Goal: Find specific page/section: Find specific page/section

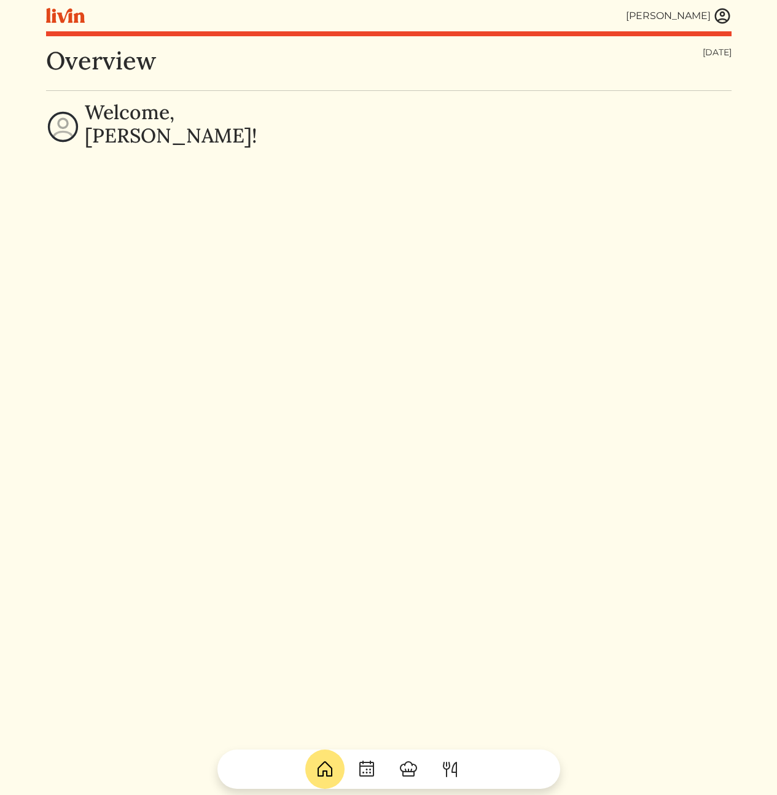
click at [730, 18] on img at bounding box center [722, 16] width 18 height 18
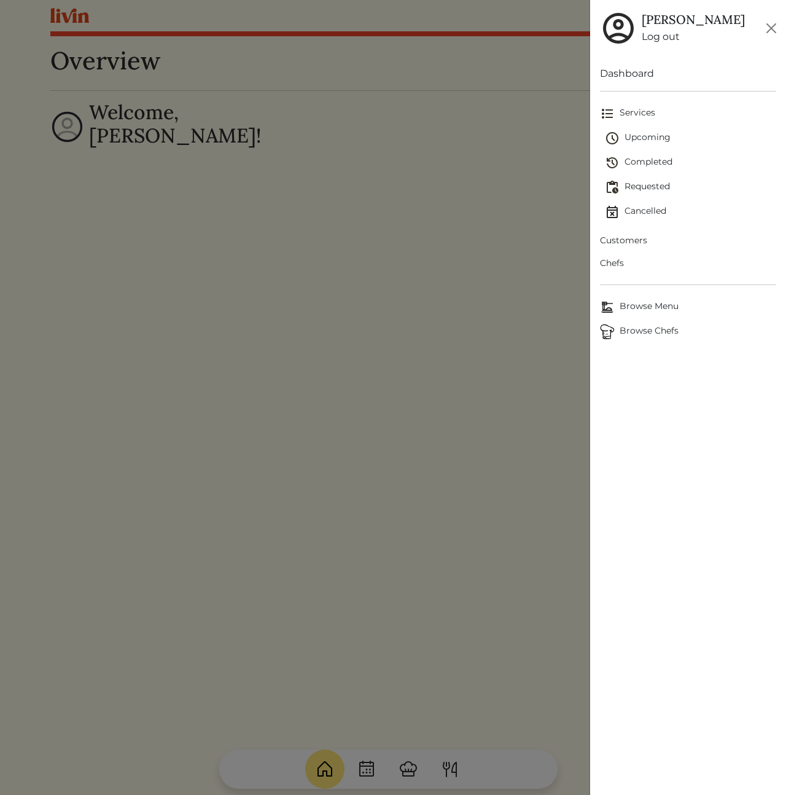
click at [630, 237] on span "Customers" at bounding box center [688, 240] width 176 height 13
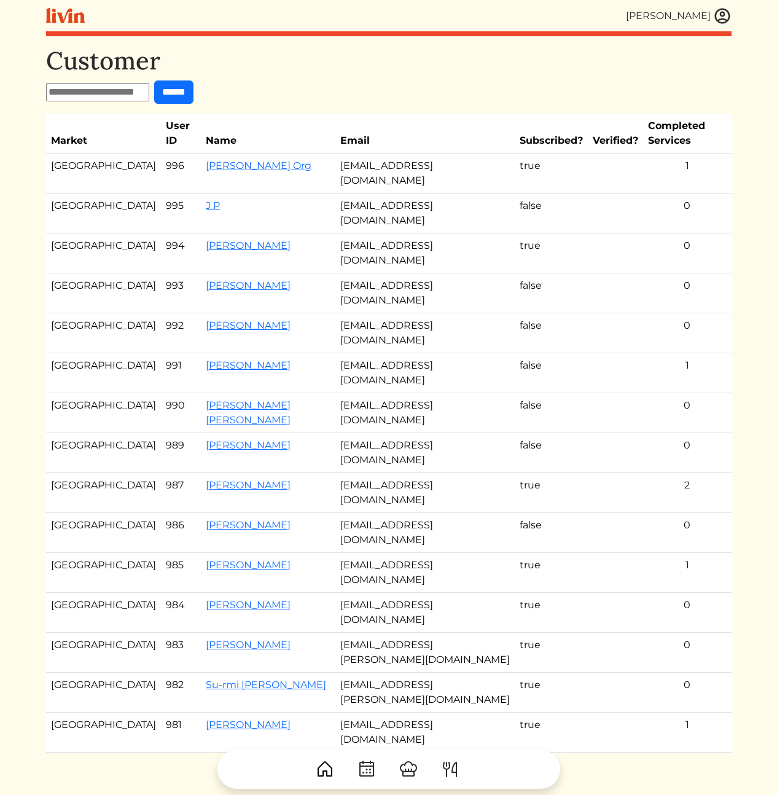
click at [120, 93] on input "text" at bounding box center [97, 92] width 103 height 18
paste input "**********"
type input "**********"
click at [194, 98] on input "******" at bounding box center [173, 91] width 39 height 23
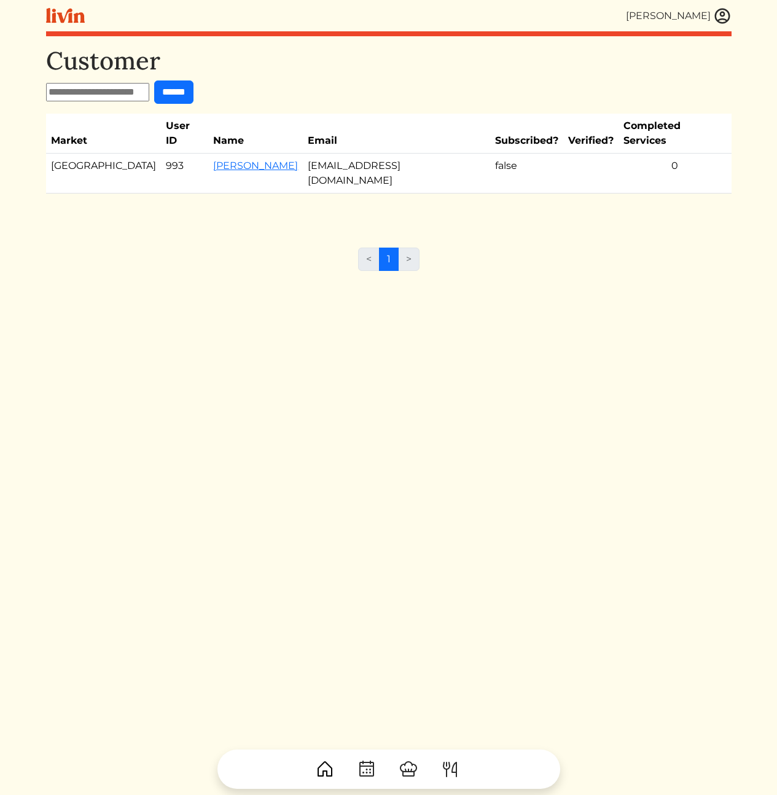
click at [244, 292] on div "Customer ****** Market User ID Name Email Subscribed? Verified? Completed Servi…" at bounding box center [389, 443] width 686 height 795
click at [231, 160] on link "[PERSON_NAME]" at bounding box center [255, 166] width 85 height 12
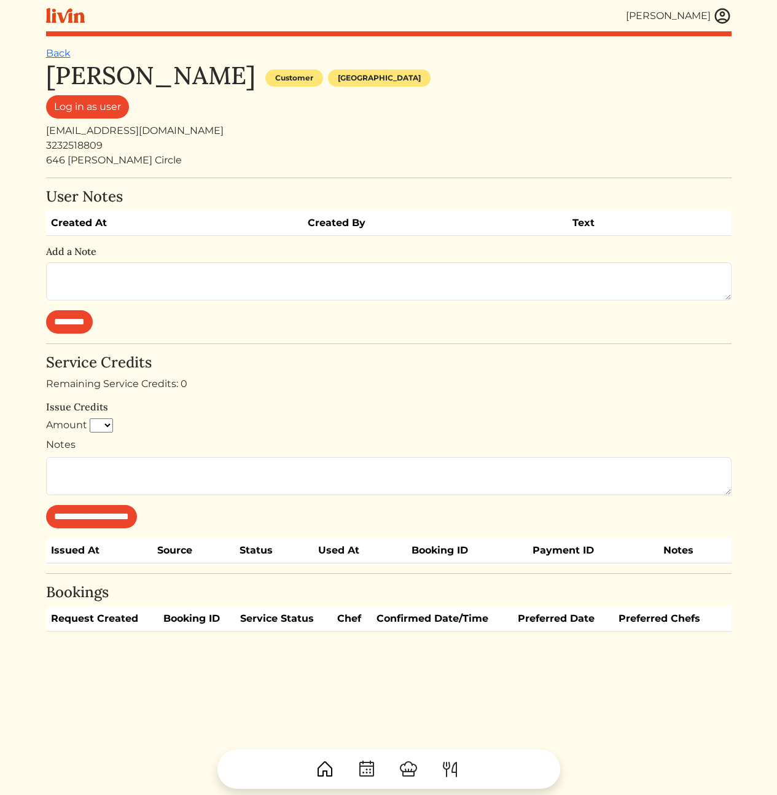
drag, startPoint x: 368, startPoint y: 390, endPoint x: 361, endPoint y: 388, distance: 6.9
click at [367, 390] on div "Remaining Service Credits: 0" at bounding box center [389, 384] width 686 height 15
click at [109, 131] on div "autumnrou@aol.com" at bounding box center [389, 130] width 686 height 15
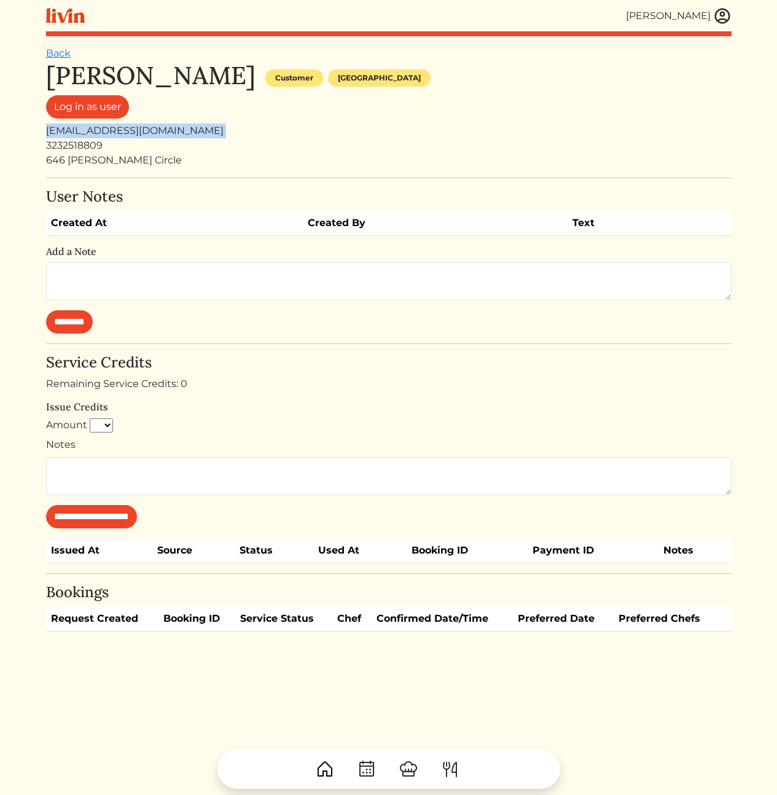
copy div "autumnrou@aol.com"
click at [284, 377] on div "Remaining Service Credits: 0" at bounding box center [389, 384] width 686 height 15
click at [463, 167] on div "646 [PERSON_NAME] Circle" at bounding box center [389, 160] width 686 height 15
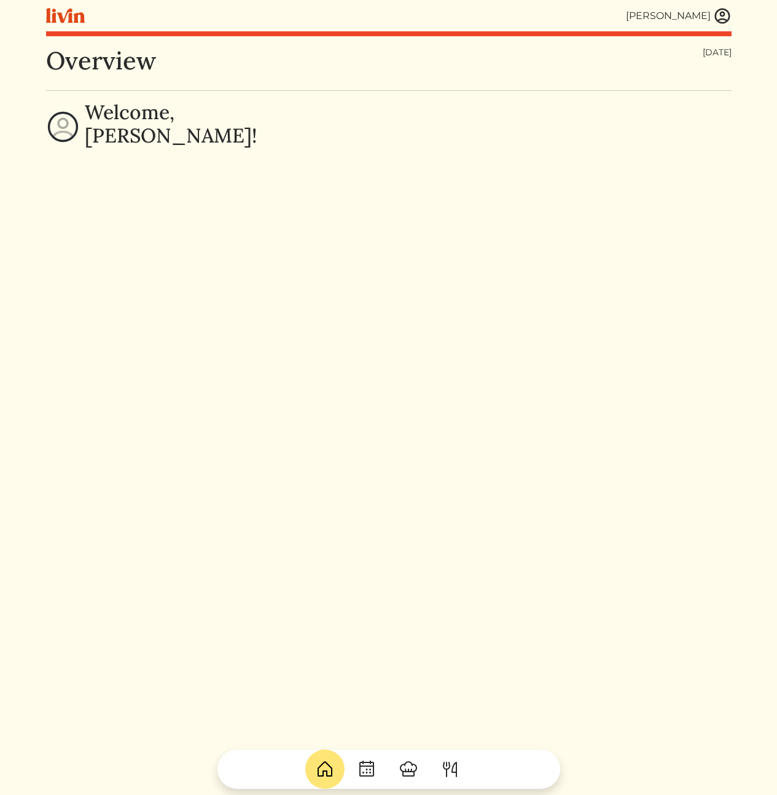
click at [406, 772] on img at bounding box center [409, 769] width 20 height 20
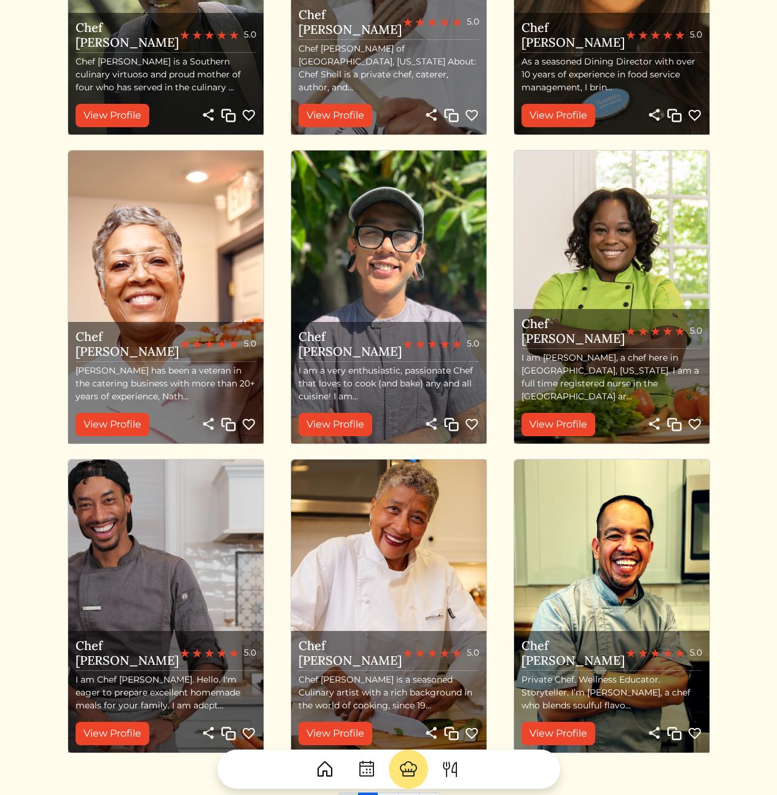
scroll to position [1063, 0]
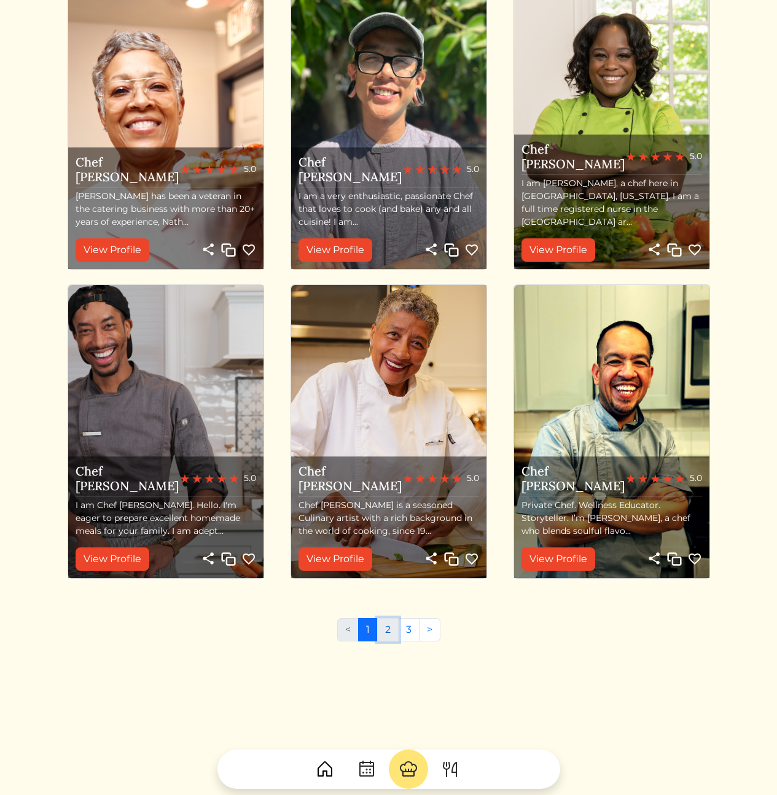
click at [392, 627] on link "2" at bounding box center [388, 629] width 22 height 23
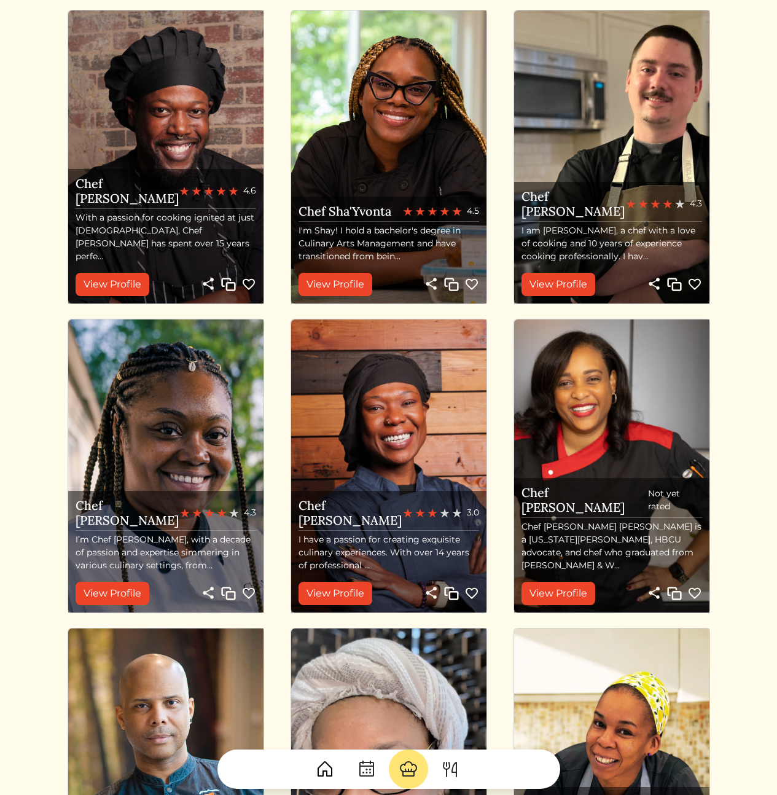
scroll to position [1063, 0]
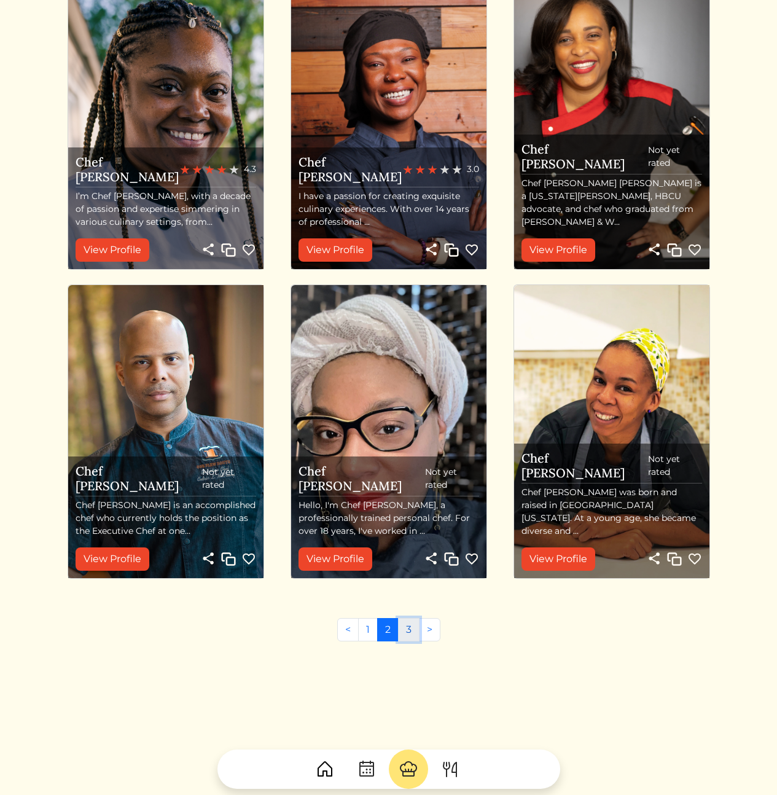
click at [407, 631] on link "3" at bounding box center [409, 629] width 22 height 23
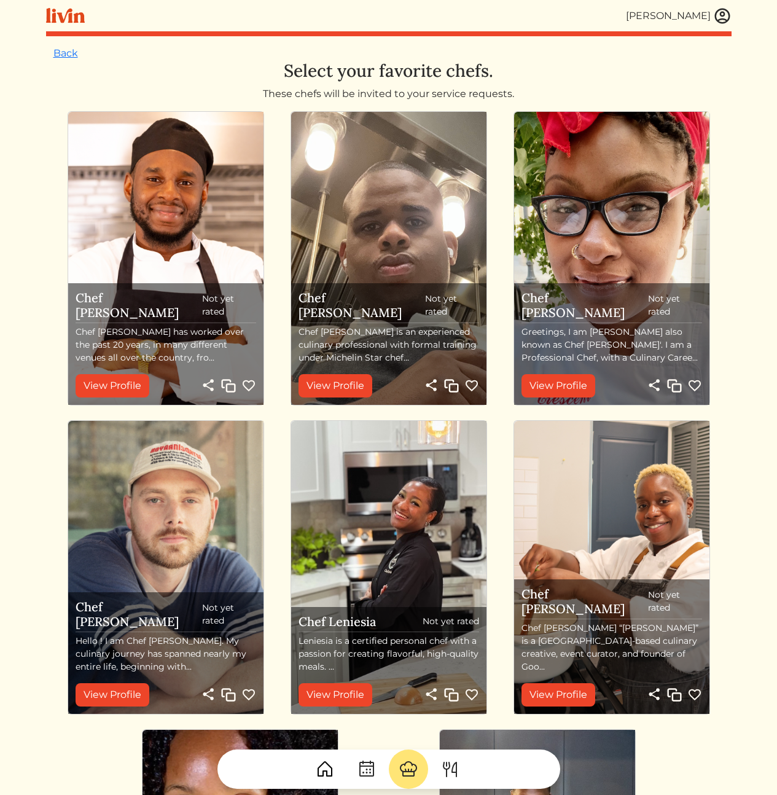
click at [57, 503] on div "Chef Essien Not yet rated Chef Essien has worked over the past 20 years, in man…" at bounding box center [389, 569] width 676 height 927
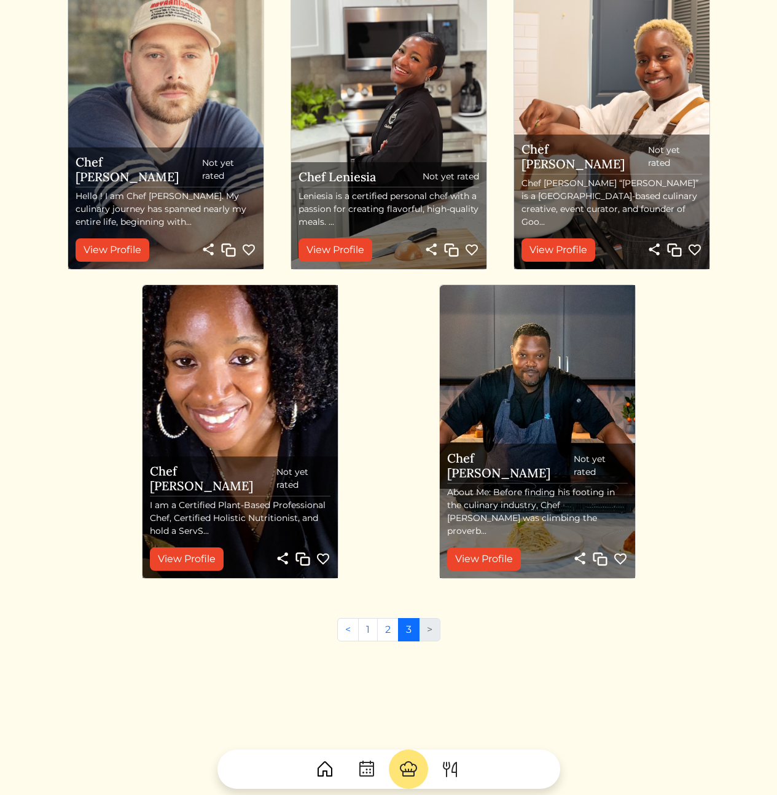
scroll to position [122, 0]
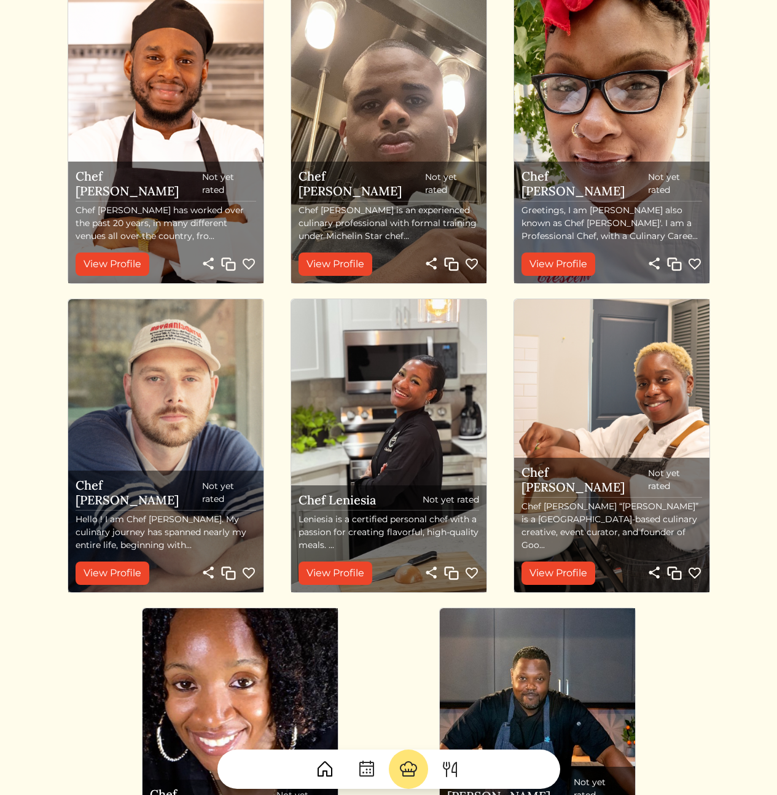
click at [758, 437] on html "Calvin Wang Calvin Wang Log out Dashboard Services Upcoming Completed Requested…" at bounding box center [388, 275] width 777 height 795
click at [747, 434] on html "Calvin Wang Calvin Wang Log out Dashboard Services Upcoming Completed Requested…" at bounding box center [388, 275] width 777 height 795
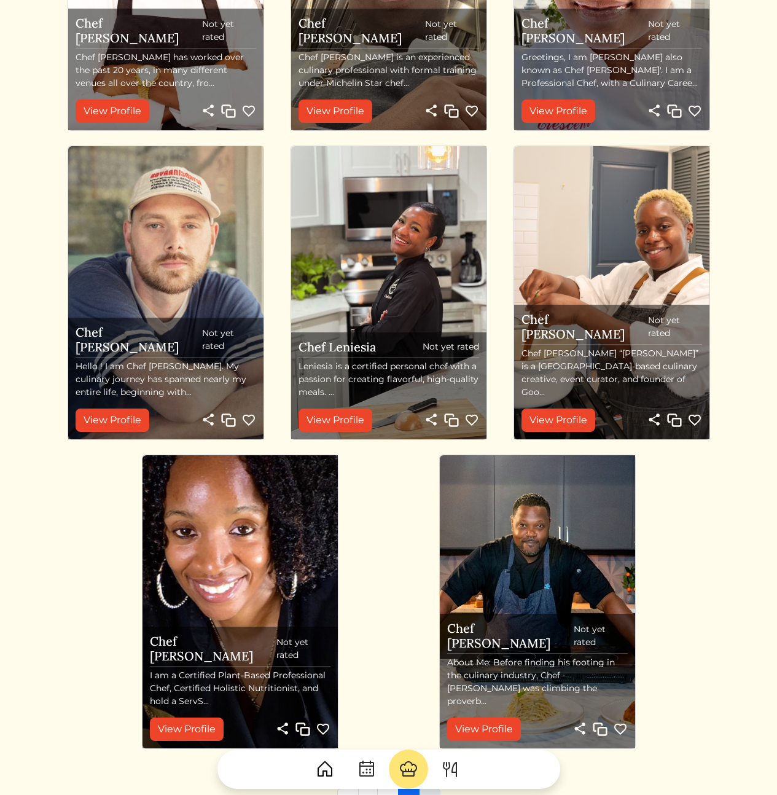
scroll to position [0, 0]
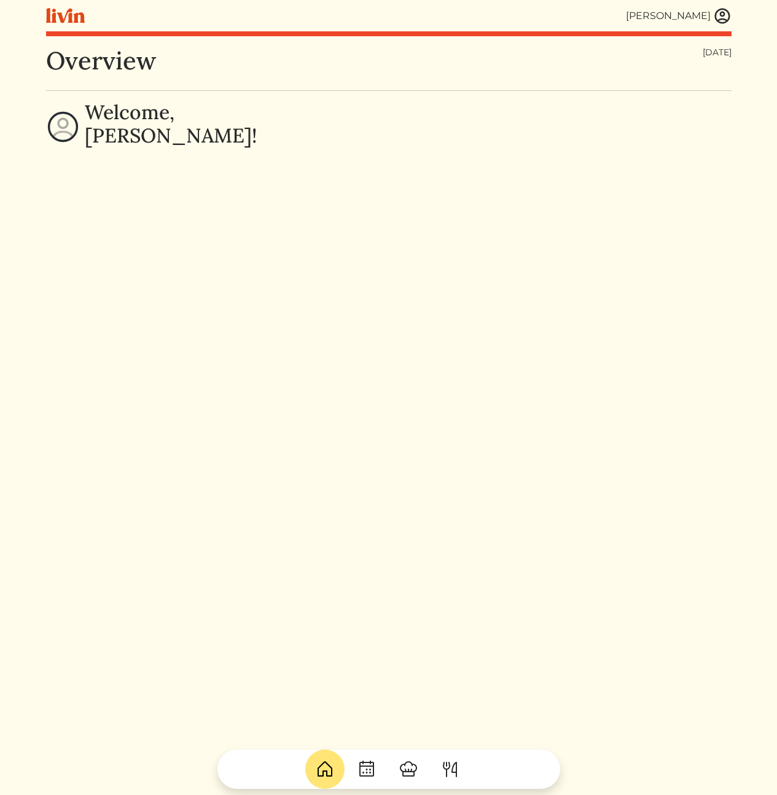
click at [719, 20] on img at bounding box center [722, 16] width 18 height 18
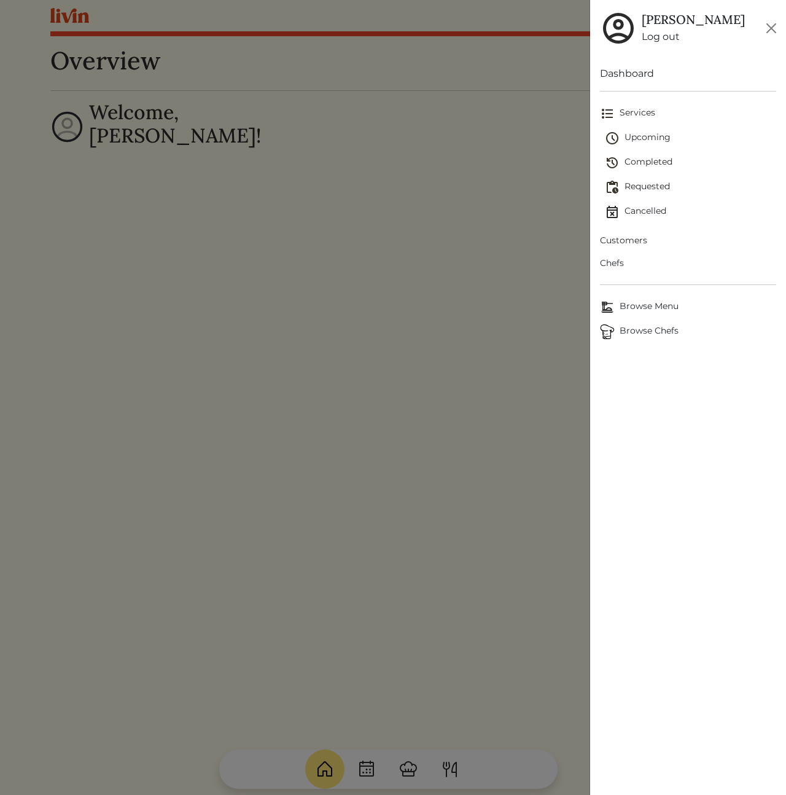
click at [378, 286] on div at bounding box center [393, 397] width 786 height 795
